Goal: Task Accomplishment & Management: Manage account settings

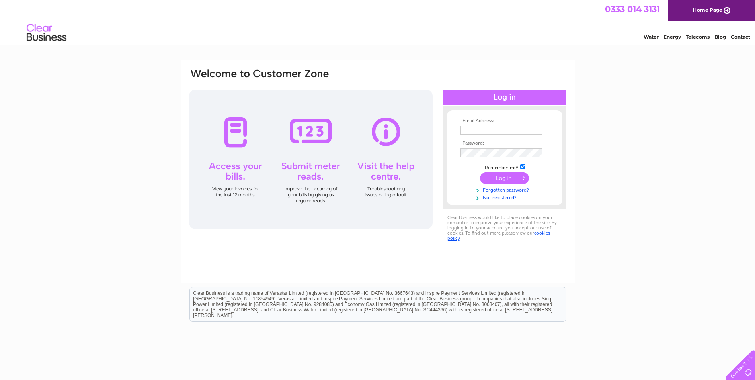
type input "info@glassandmirrors.co.uk"
click at [516, 176] on input "submit" at bounding box center [504, 177] width 49 height 11
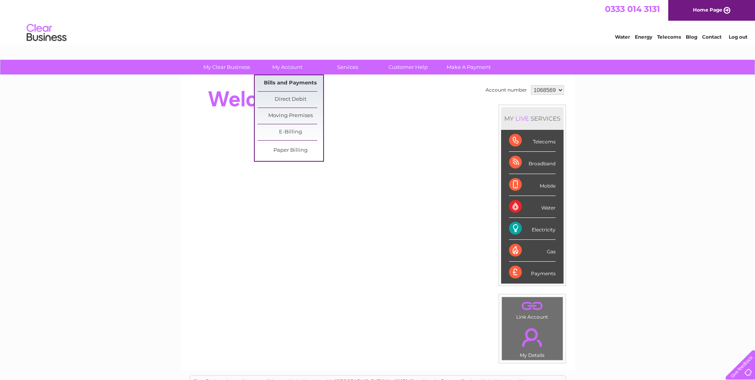
click at [292, 82] on link "Bills and Payments" at bounding box center [290, 83] width 66 height 16
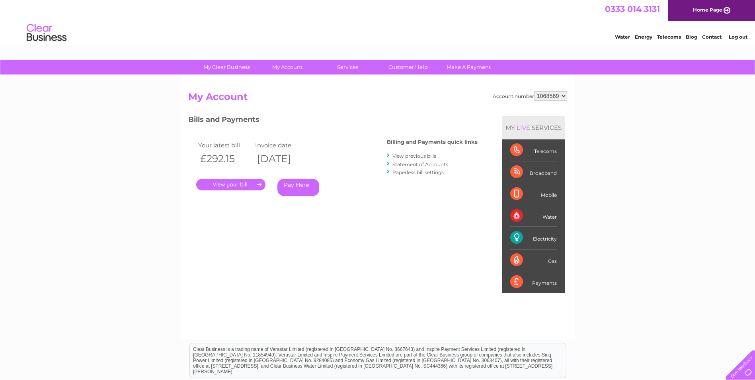
click at [241, 182] on link "." at bounding box center [230, 185] width 69 height 12
